Goal: Task Accomplishment & Management: Complete application form

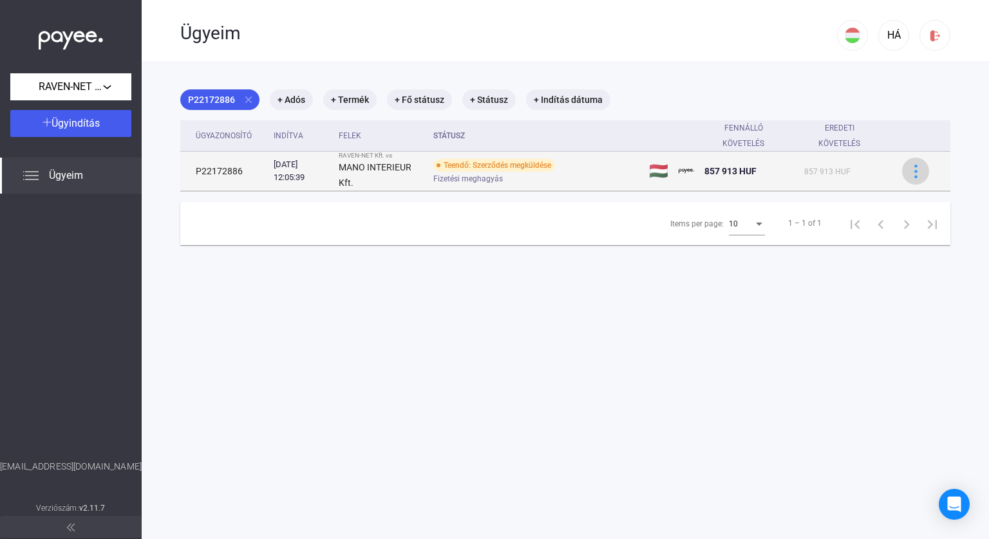
click at [909, 168] on img at bounding box center [916, 172] width 14 height 14
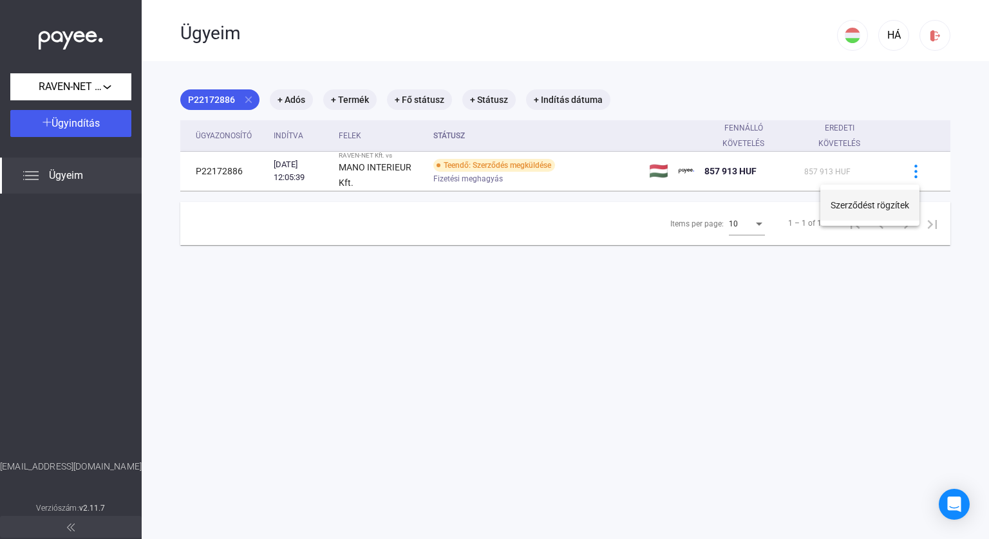
click at [868, 199] on button "Szerződést rögzítek" at bounding box center [869, 205] width 99 height 31
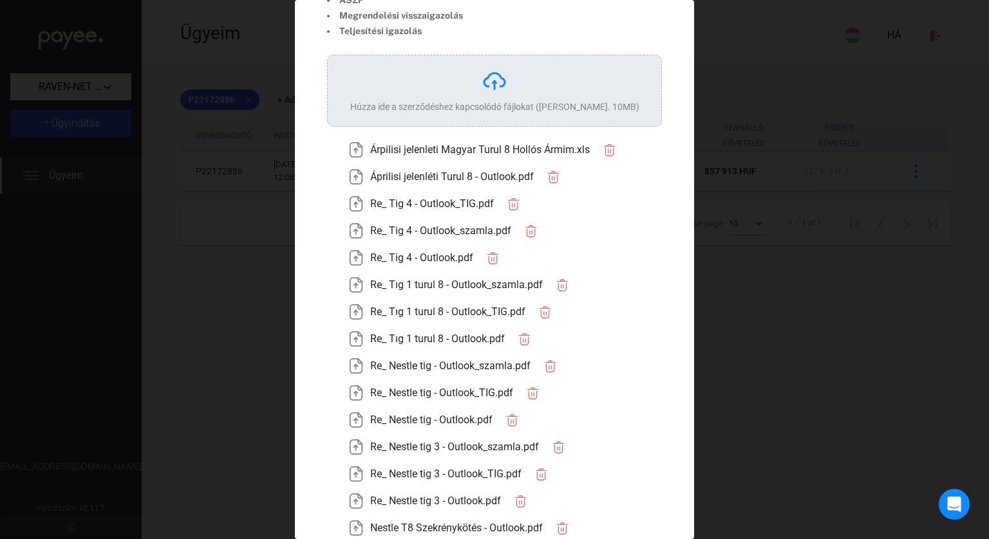
scroll to position [142, 0]
click at [357, 146] on img at bounding box center [355, 151] width 15 height 15
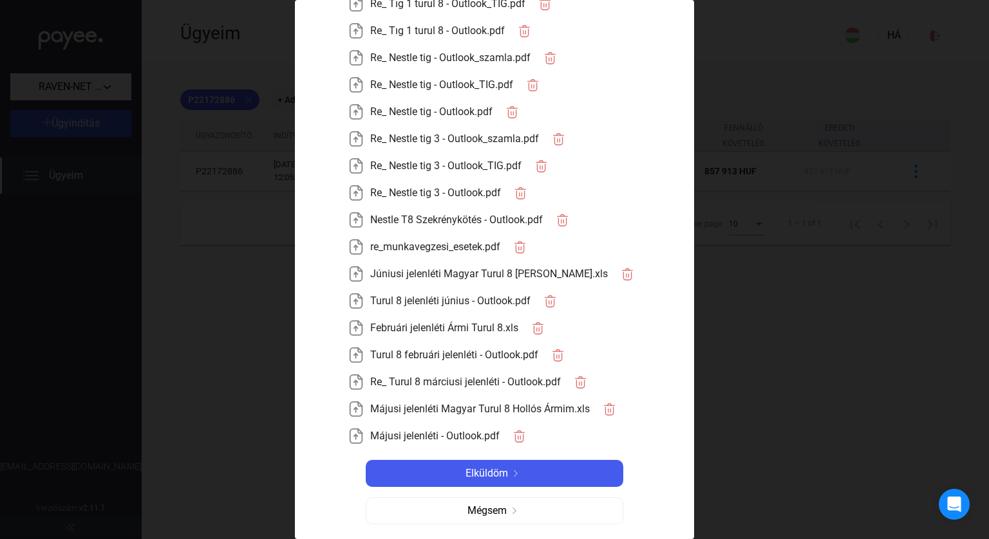
click at [362, 437] on img at bounding box center [355, 436] width 15 height 15
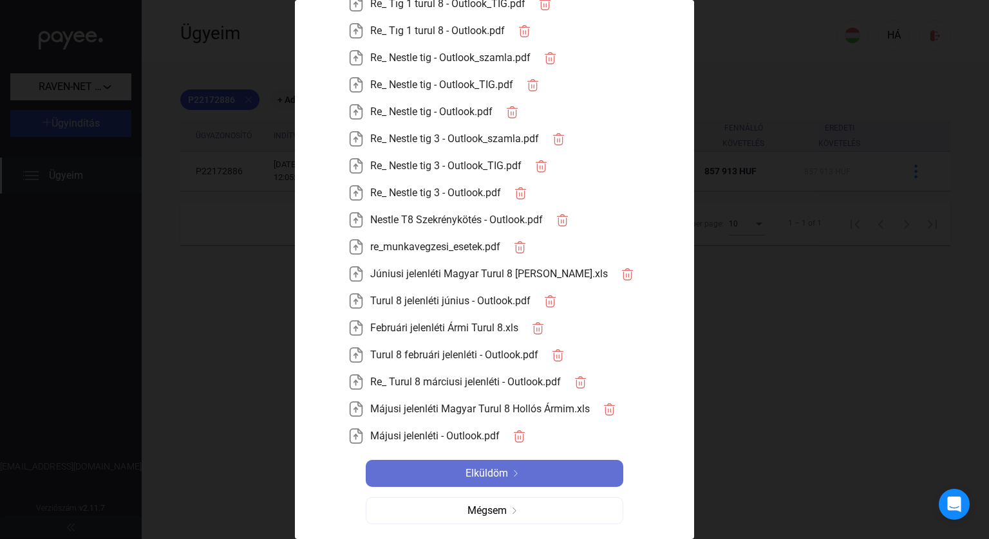
click at [465, 478] on span "Elküldöm" at bounding box center [486, 473] width 42 height 15
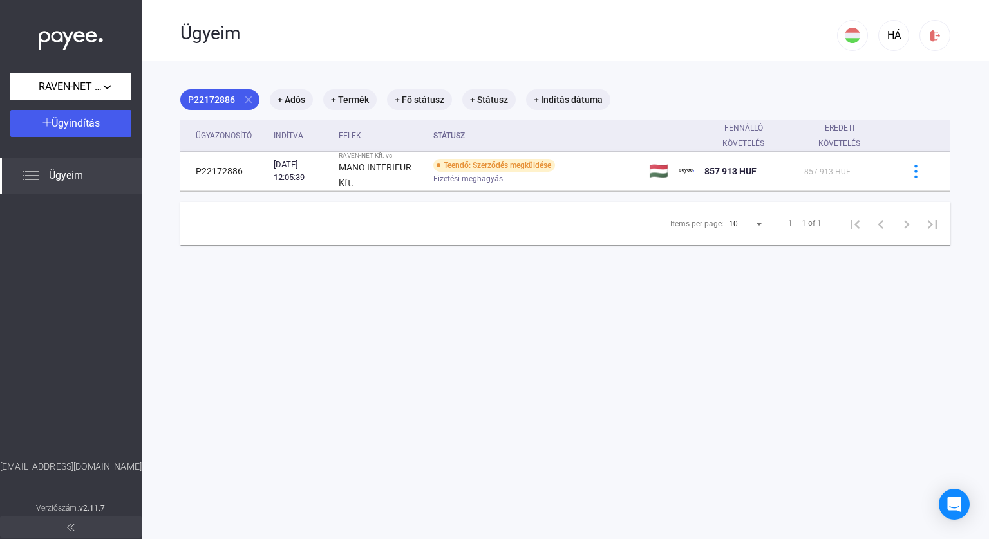
click at [90, 174] on div "Ügyeim" at bounding box center [71, 176] width 142 height 36
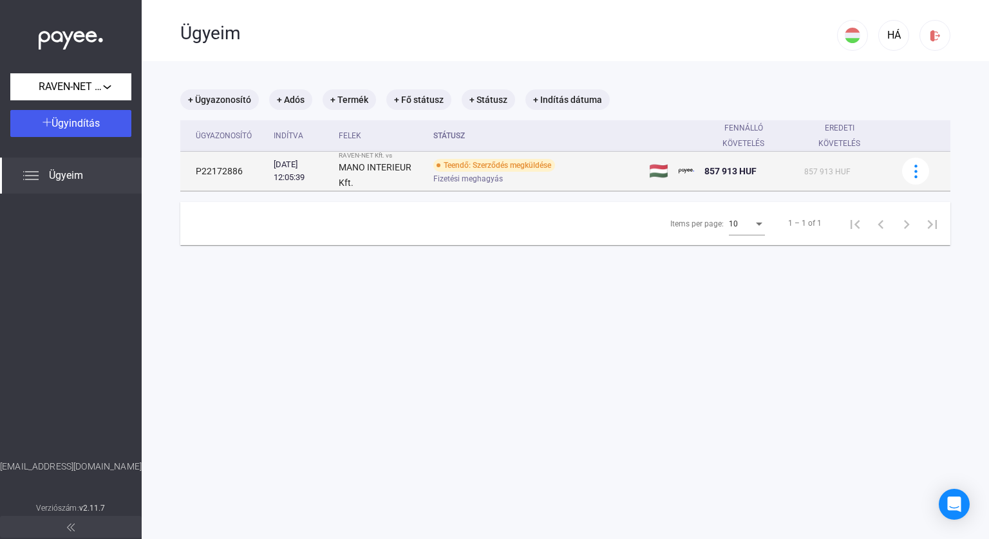
click at [569, 158] on td "Teendő: Szerződés megküldése Fizetési meghagyás" at bounding box center [536, 171] width 216 height 39
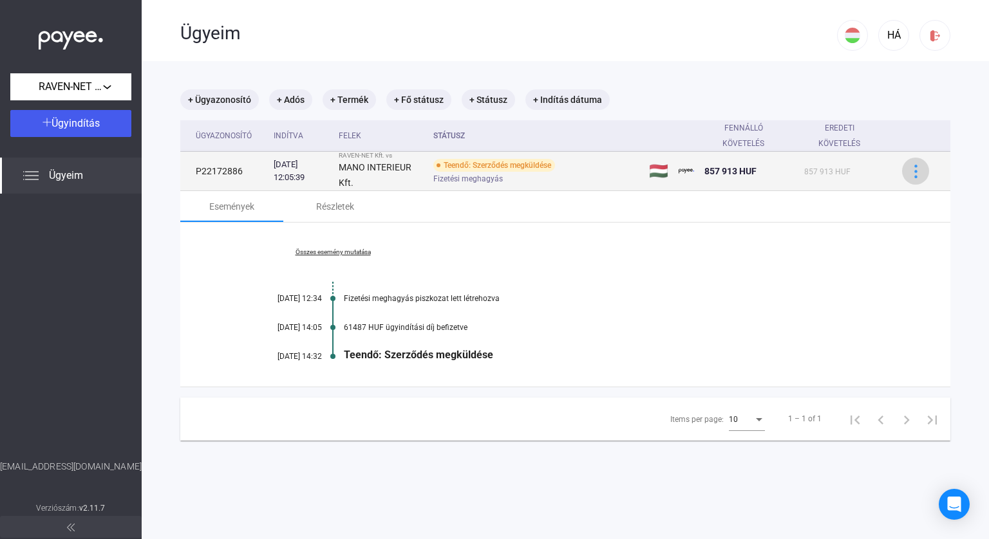
click at [910, 177] on img at bounding box center [916, 172] width 14 height 14
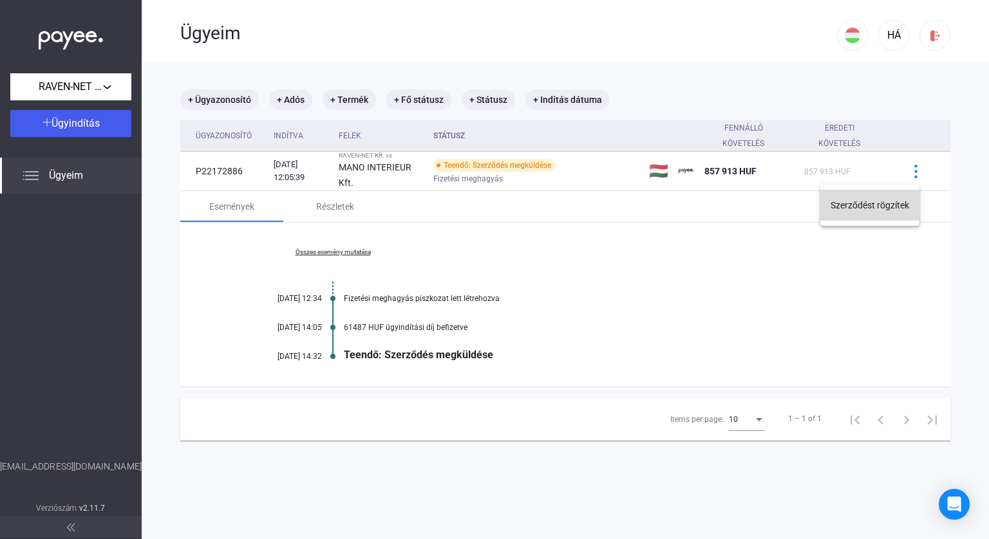
click at [882, 216] on button "Szerződést rögzítek" at bounding box center [869, 205] width 99 height 31
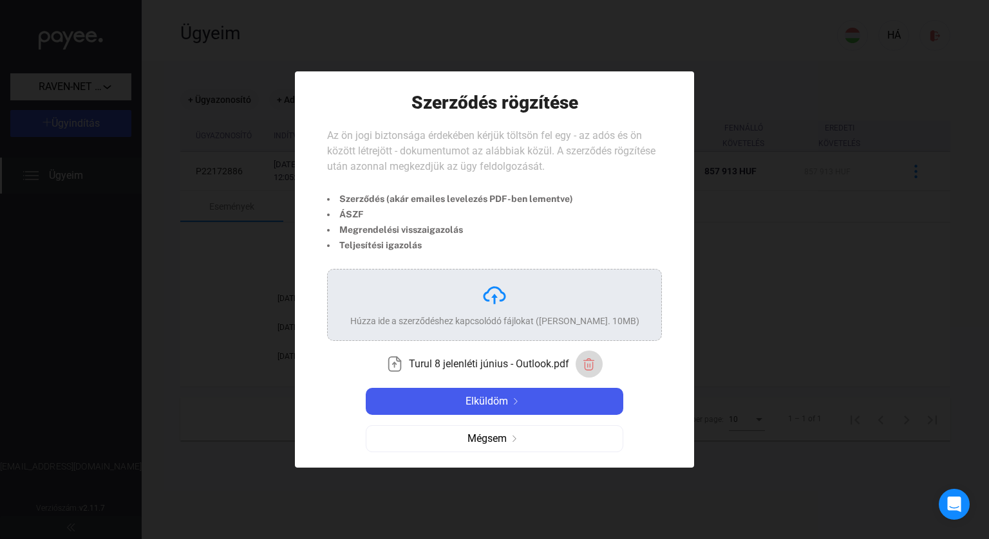
click at [582, 367] on img "button" at bounding box center [589, 365] width 14 height 14
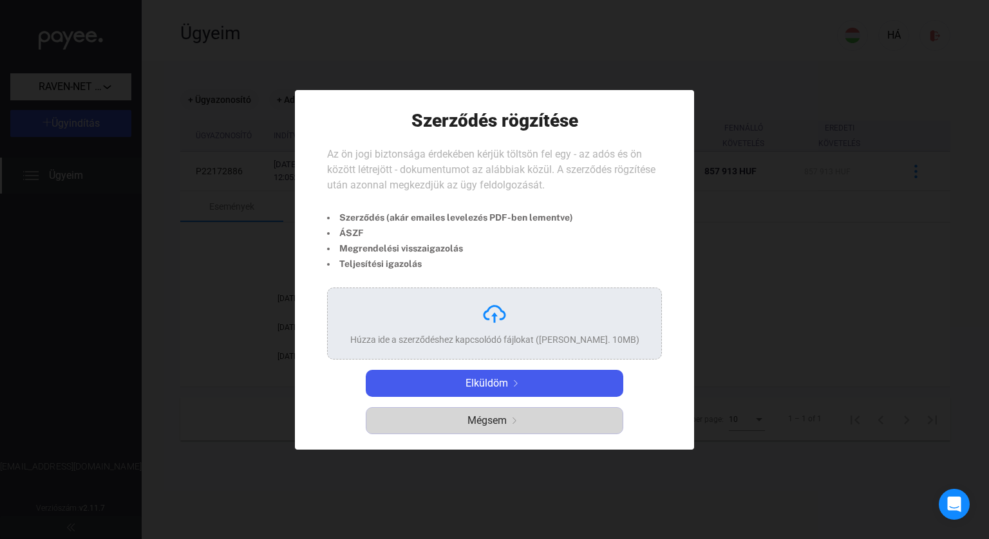
click at [490, 418] on span "Mégsem" at bounding box center [486, 420] width 39 height 15
